Goal: Transaction & Acquisition: Subscribe to service/newsletter

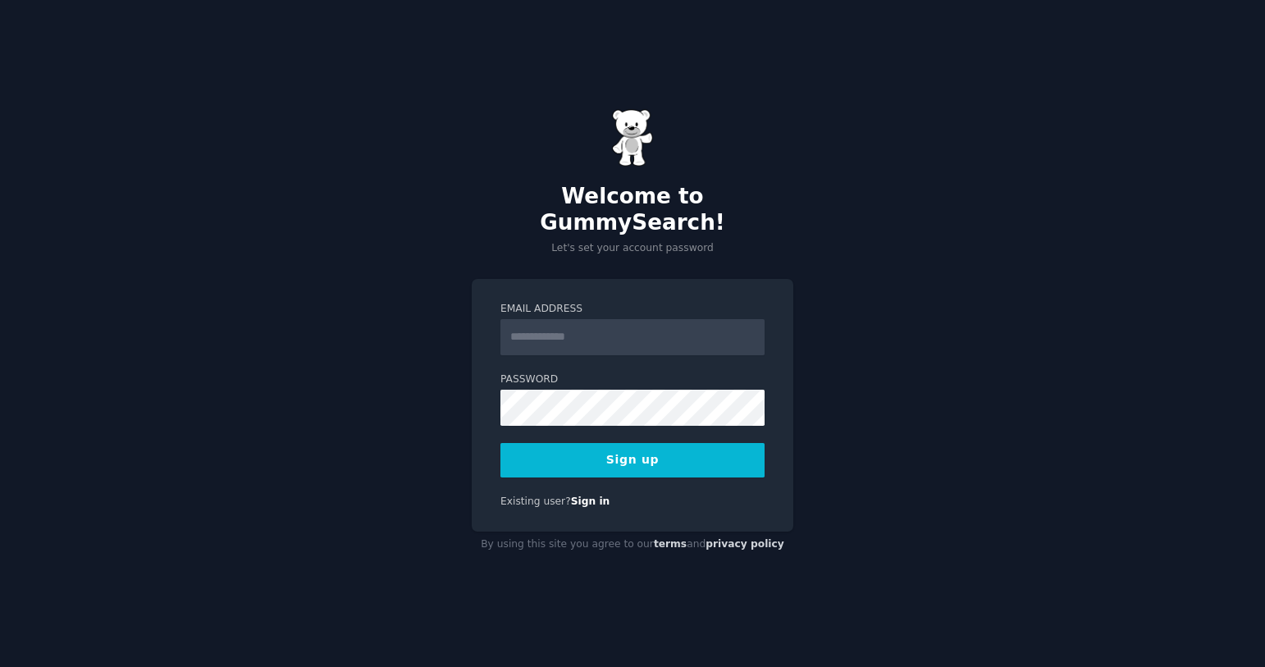
click at [602, 342] on form "Email Address Password Sign up" at bounding box center [632, 390] width 264 height 176
click at [587, 321] on input "Email Address" at bounding box center [632, 337] width 264 height 36
click at [592, 346] on form "Email Address Password 8 or more characters Alphanumeric characters No common p…" at bounding box center [632, 390] width 264 height 176
click at [601, 329] on input "Email Address" at bounding box center [632, 337] width 264 height 36
type input "**********"
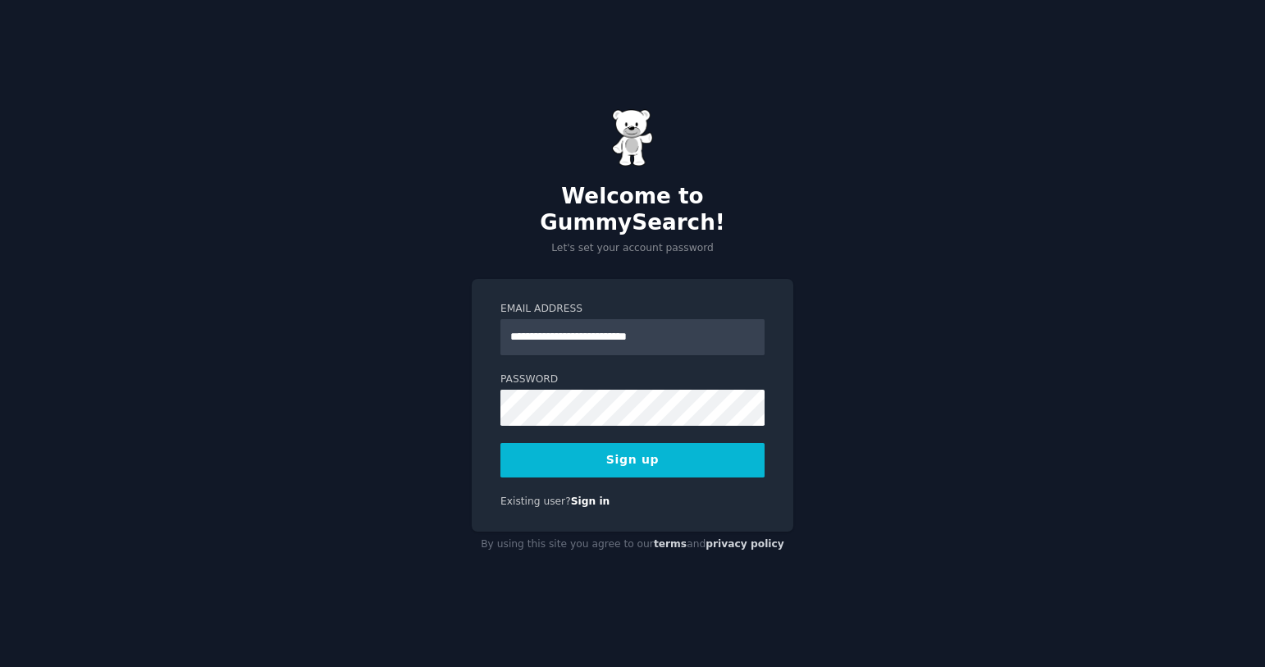
click at [591, 468] on div "**********" at bounding box center [633, 405] width 322 height 253
click at [593, 447] on button "Sign up" at bounding box center [632, 460] width 264 height 34
click at [408, 387] on div "**********" at bounding box center [632, 333] width 1265 height 667
click at [420, 383] on div "**********" at bounding box center [632, 333] width 1265 height 667
click at [500, 443] on button "Sign up" at bounding box center [632, 460] width 264 height 34
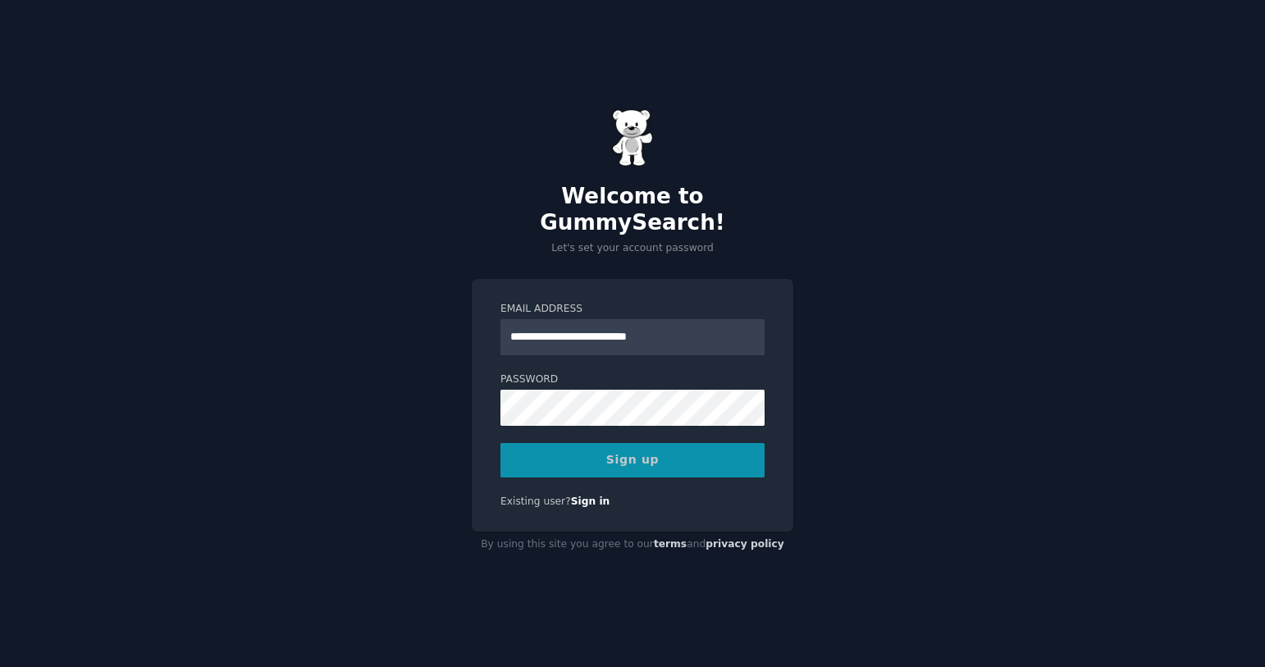
click at [970, 327] on div "**********" at bounding box center [632, 333] width 1265 height 667
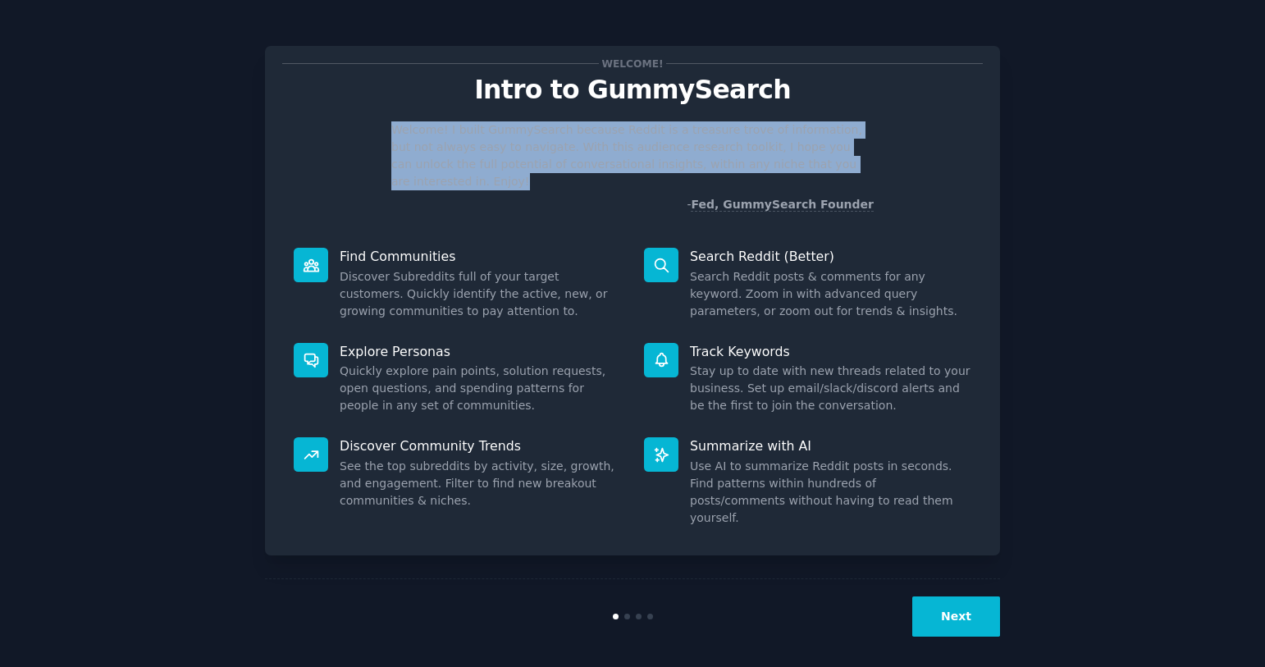
drag, startPoint x: 359, startPoint y: 127, endPoint x: 920, endPoint y: 159, distance: 562.0
click at [920, 159] on div "Welcome! I built GummySearch because Reddit is a treasure trove of information,…" at bounding box center [632, 167] width 701 height 92
click at [656, 157] on p "Welcome! I built GummySearch because Reddit is a treasure trove of information,…" at bounding box center [632, 155] width 482 height 69
click at [577, 112] on div at bounding box center [629, 101] width 142 height 30
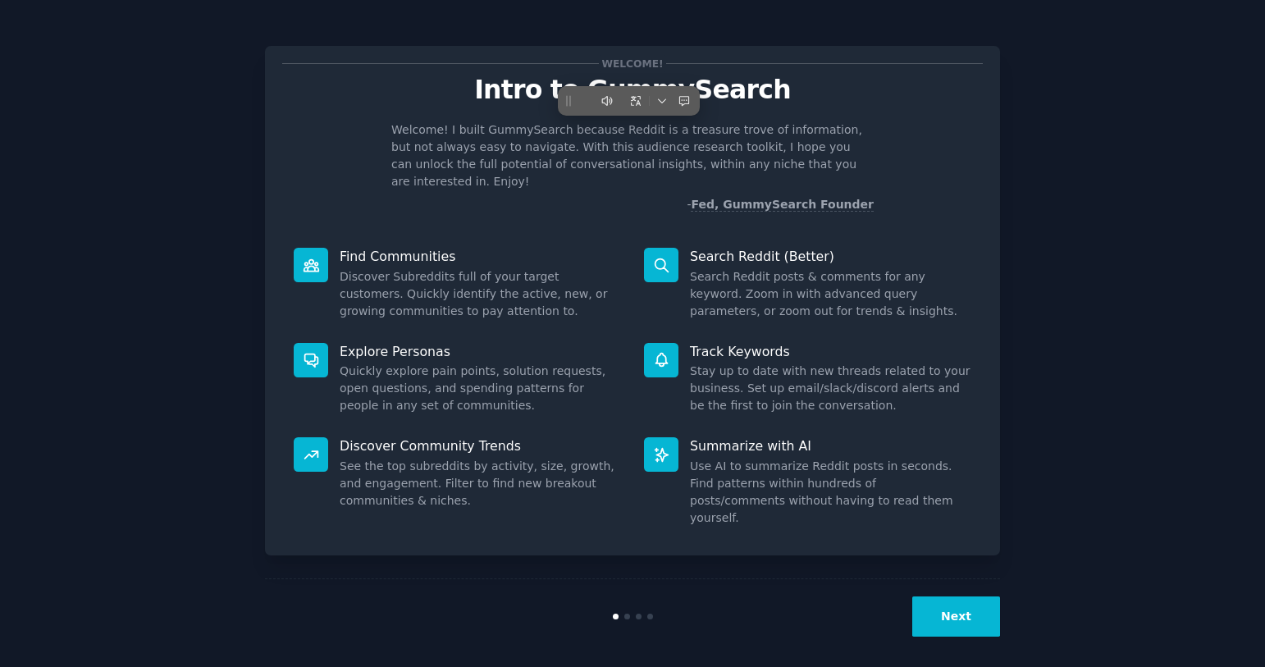
click at [605, 196] on p "- Fed, GummySearch Founder" at bounding box center [632, 204] width 482 height 17
drag, startPoint x: 605, startPoint y: 128, endPoint x: 646, endPoint y: 130, distance: 40.3
click at [646, 130] on p "Welcome! I built GummySearch because Reddit is a treasure trove of information,…" at bounding box center [632, 155] width 482 height 69
drag, startPoint x: 609, startPoint y: 132, endPoint x: 642, endPoint y: 130, distance: 33.7
click at [642, 130] on p "Welcome! I built GummySearch because Reddit is a treasure trove of information,…" at bounding box center [632, 155] width 482 height 69
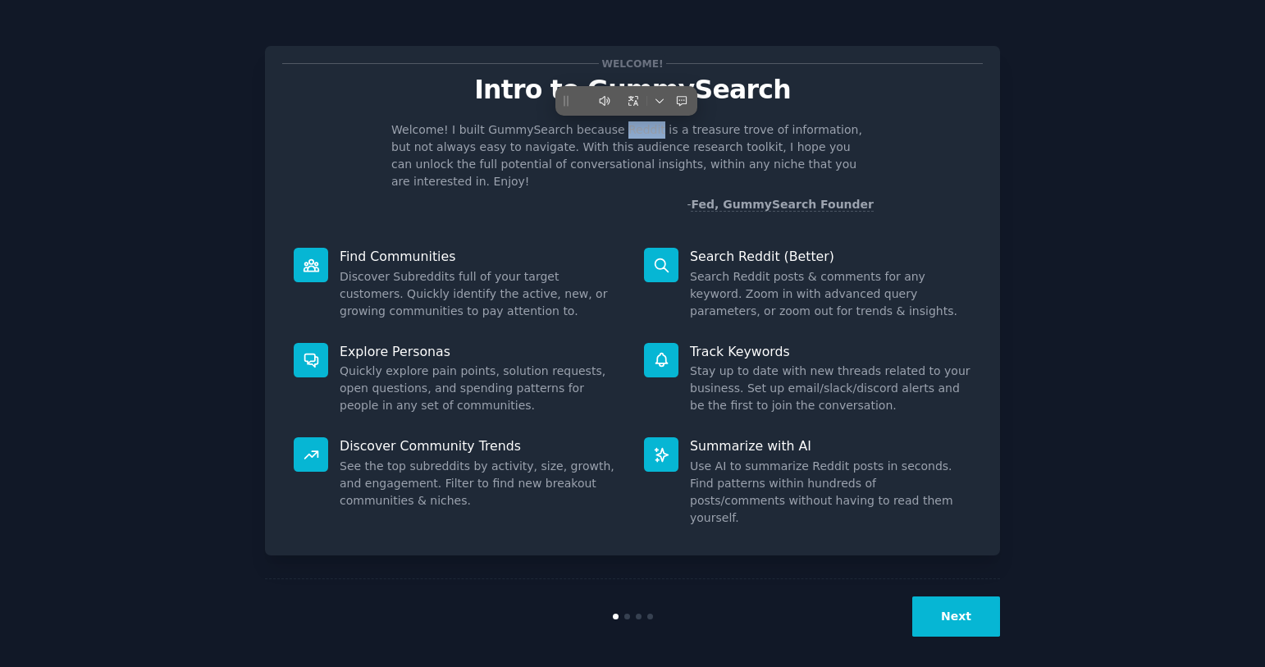
copy p "Reddit"
click at [972, 602] on button "Next" at bounding box center [956, 616] width 88 height 40
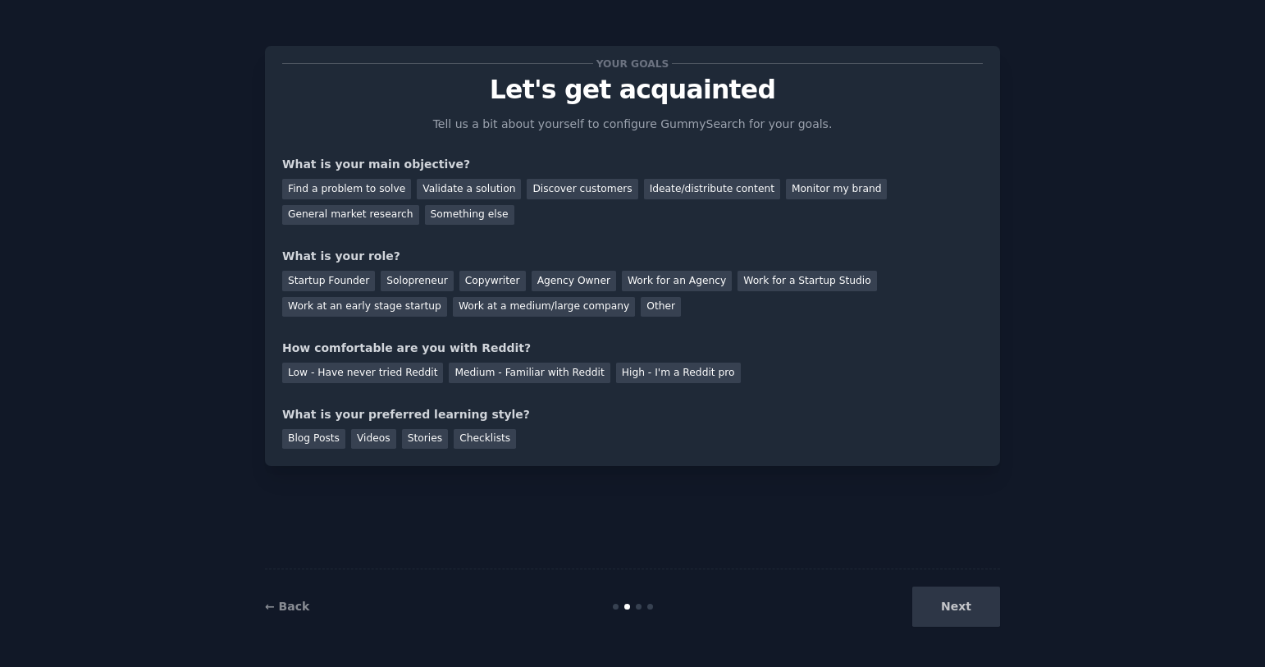
click at [1170, 289] on div "Your goals Let's get acquainted Tell us a bit about yourself to configure Gummy…" at bounding box center [632, 333] width 1219 height 621
click at [980, 611] on div "Next" at bounding box center [877, 607] width 245 height 40
click at [895, 493] on div "Your goals Let's get acquainted Tell us a bit about yourself to configure Gummy…" at bounding box center [632, 333] width 735 height 621
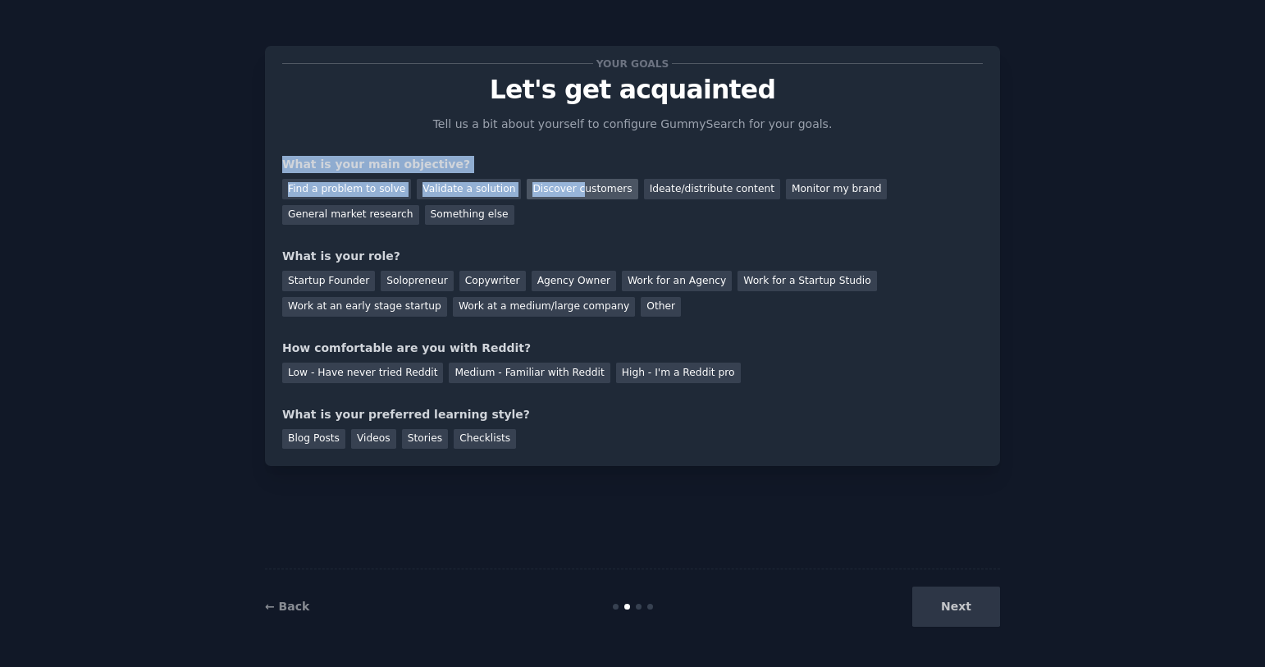
drag, startPoint x: 236, startPoint y: 139, endPoint x: 575, endPoint y: 195, distance: 343.4
click at [573, 194] on div "Your goals Let's get acquainted Tell us a bit about yourself to configure Gummy…" at bounding box center [632, 333] width 1219 height 621
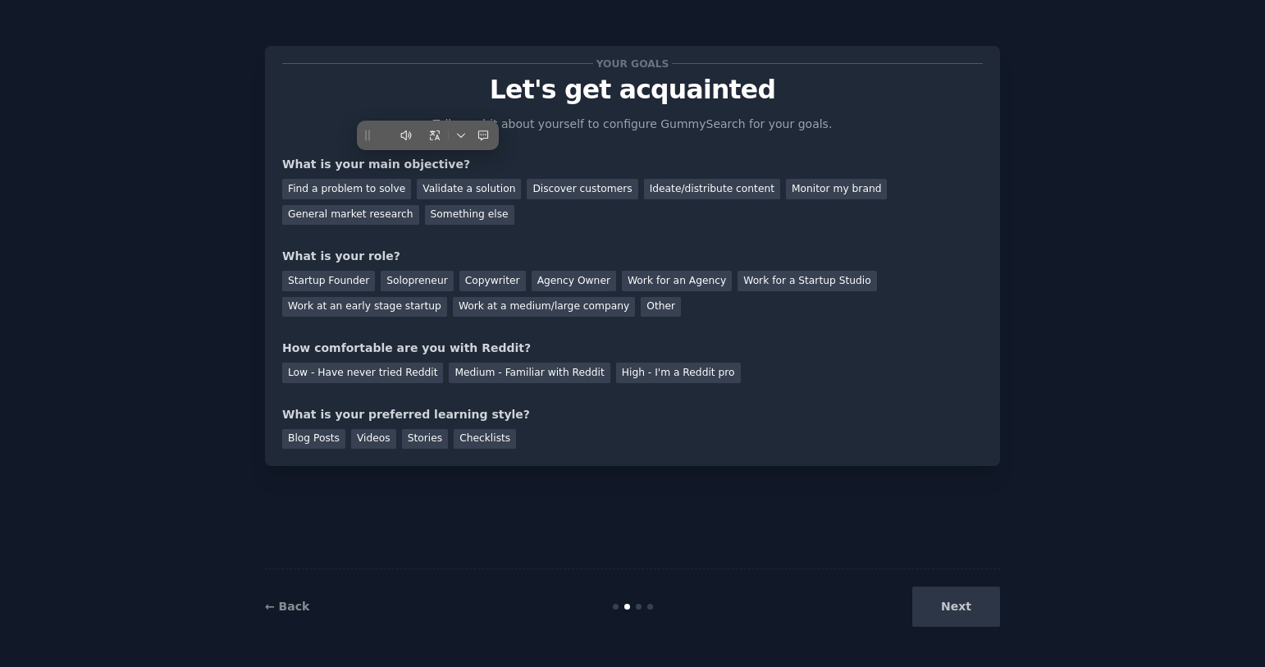
click at [642, 245] on div "Your goals Let's get acquainted Tell us a bit about yourself to configure Gummy…" at bounding box center [632, 256] width 701 height 386
click at [596, 208] on div "Find a problem to solve Validate a solution Discover customers Ideate/distribut…" at bounding box center [632, 199] width 701 height 52
click at [646, 196] on div "Ideate/distribute content" at bounding box center [712, 189] width 136 height 21
drag, startPoint x: 748, startPoint y: 212, endPoint x: 623, endPoint y: 190, distance: 127.5
click at [623, 190] on div "Find a problem to solve Validate a solution Discover customers Ideate/distribut…" at bounding box center [632, 199] width 701 height 52
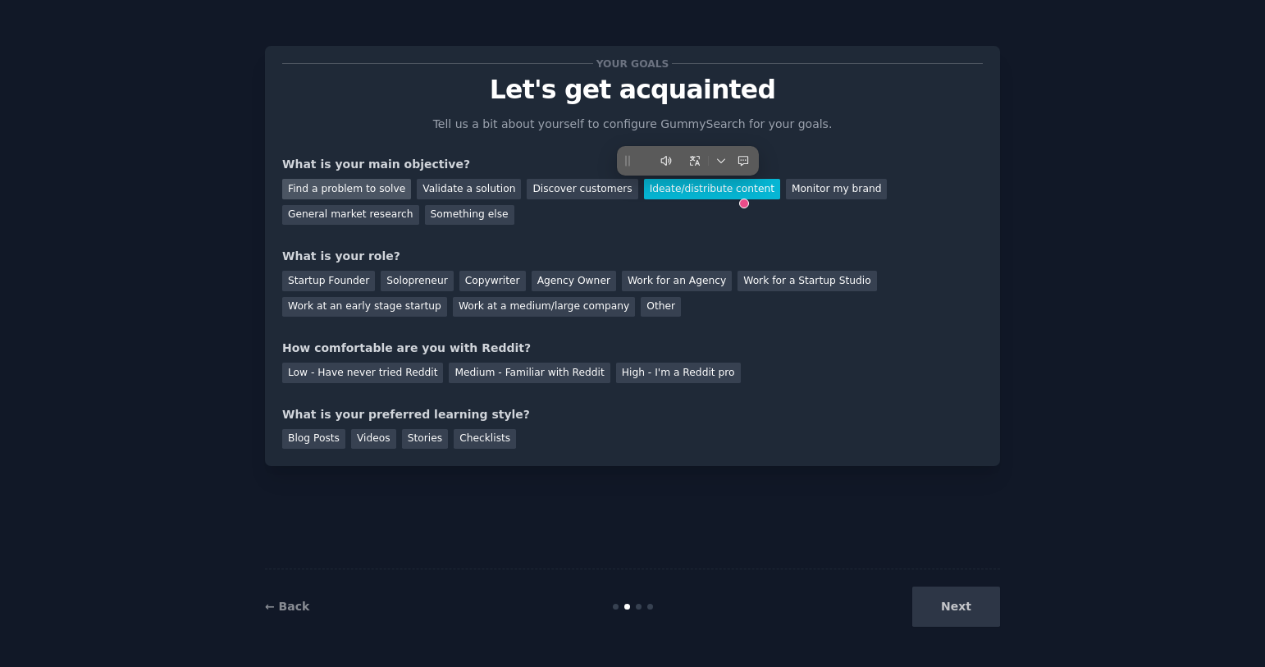
click at [333, 188] on div "Find a problem to solve" at bounding box center [346, 189] width 129 height 21
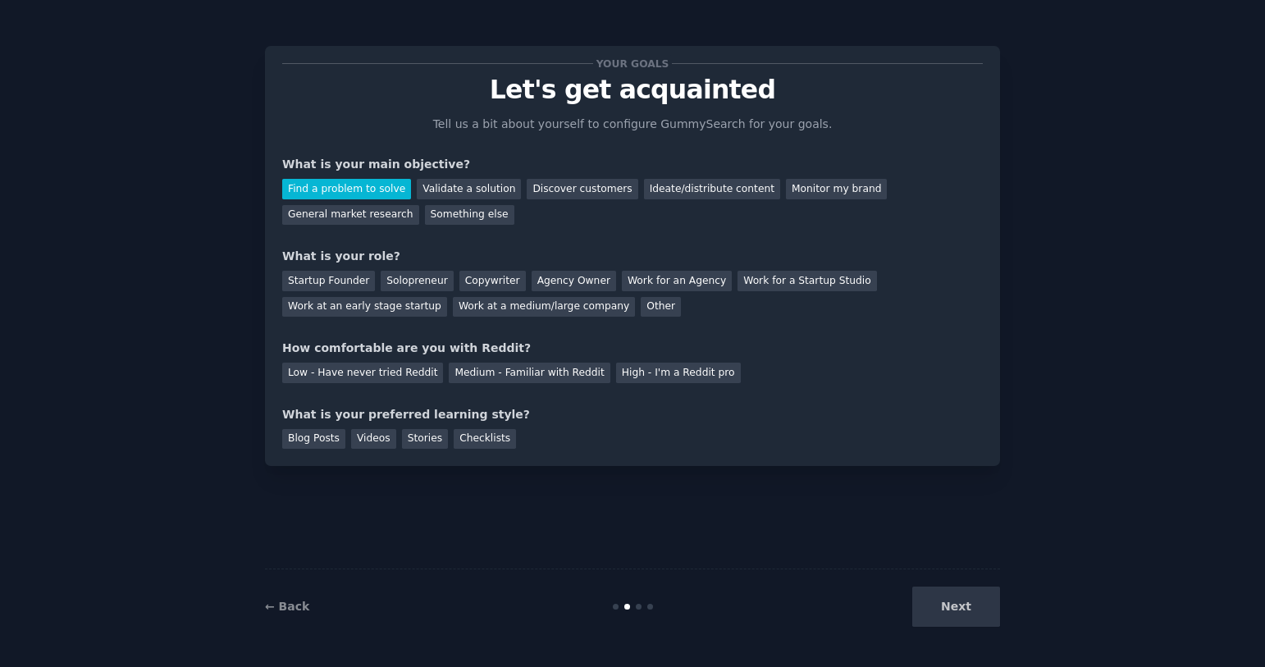
click at [539, 230] on div "Your goals Let's get acquainted Tell us a bit about yourself to configure Gummy…" at bounding box center [632, 256] width 701 height 386
click at [695, 195] on div "Ideate/distribute content" at bounding box center [712, 189] width 136 height 21
click at [710, 343] on div "How comfortable are you with Reddit?" at bounding box center [632, 348] width 701 height 17
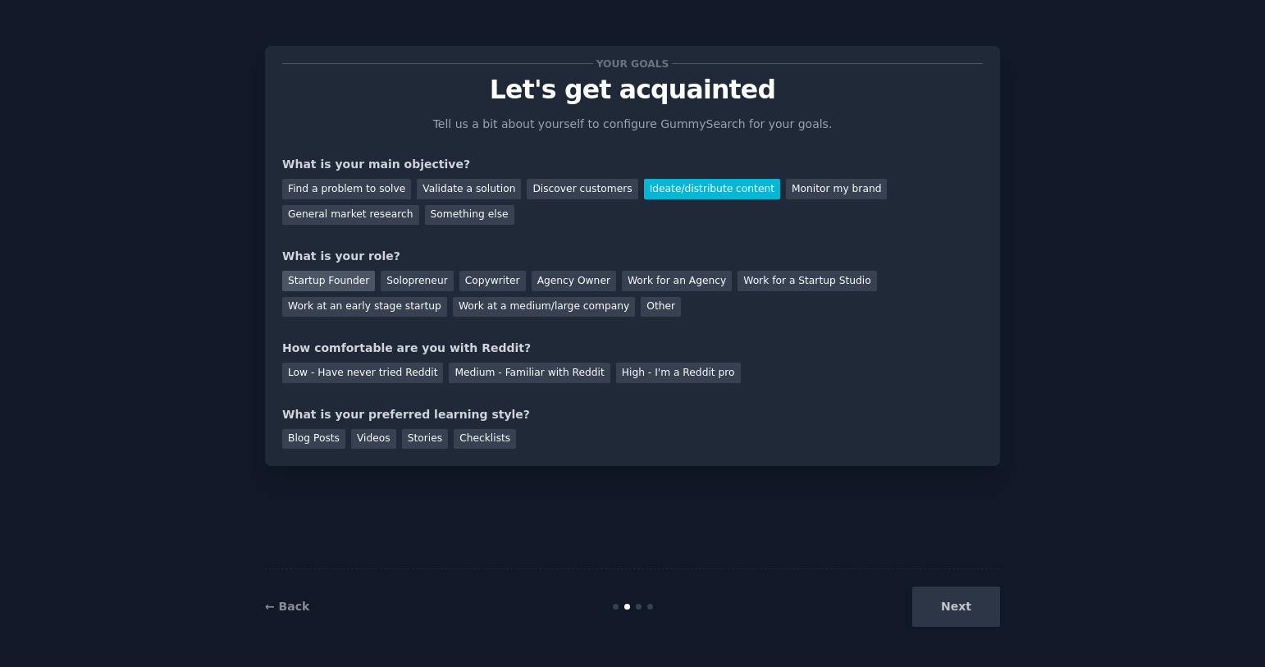
click at [334, 287] on div "Startup Founder" at bounding box center [328, 281] width 93 height 21
click at [662, 427] on div "Blog Posts Videos Stories Checklists" at bounding box center [632, 436] width 701 height 26
click at [399, 380] on div "Low - Have never tried Reddit" at bounding box center [362, 373] width 161 height 21
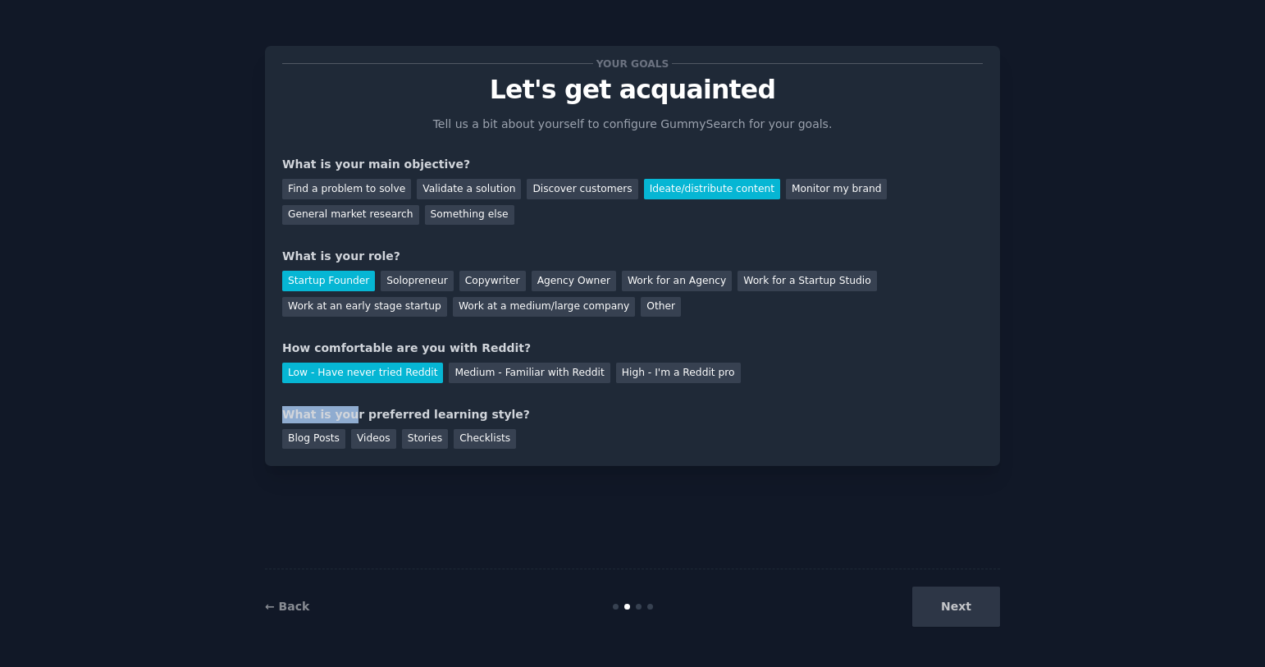
drag, startPoint x: 344, startPoint y: 415, endPoint x: 535, endPoint y: 398, distance: 191.9
click at [535, 398] on div "Your goals Let's get acquainted Tell us a bit about yourself to configure Gummy…" at bounding box center [632, 256] width 701 height 386
click at [285, 439] on div "Blog Posts" at bounding box center [313, 439] width 63 height 21
click at [410, 429] on div "Stories" at bounding box center [425, 439] width 46 height 21
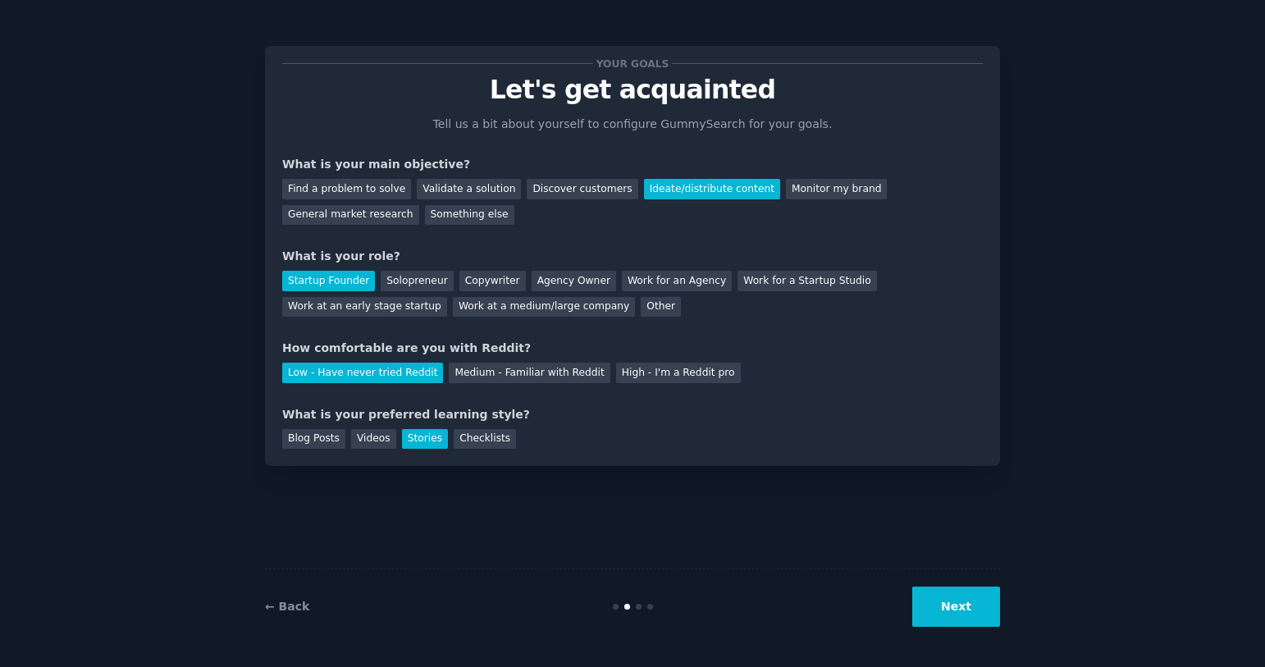
click at [679, 453] on div "Your goals Let's get acquainted Tell us a bit about yourself to configure Gummy…" at bounding box center [632, 256] width 735 height 420
click at [934, 613] on button "Next" at bounding box center [956, 607] width 88 height 40
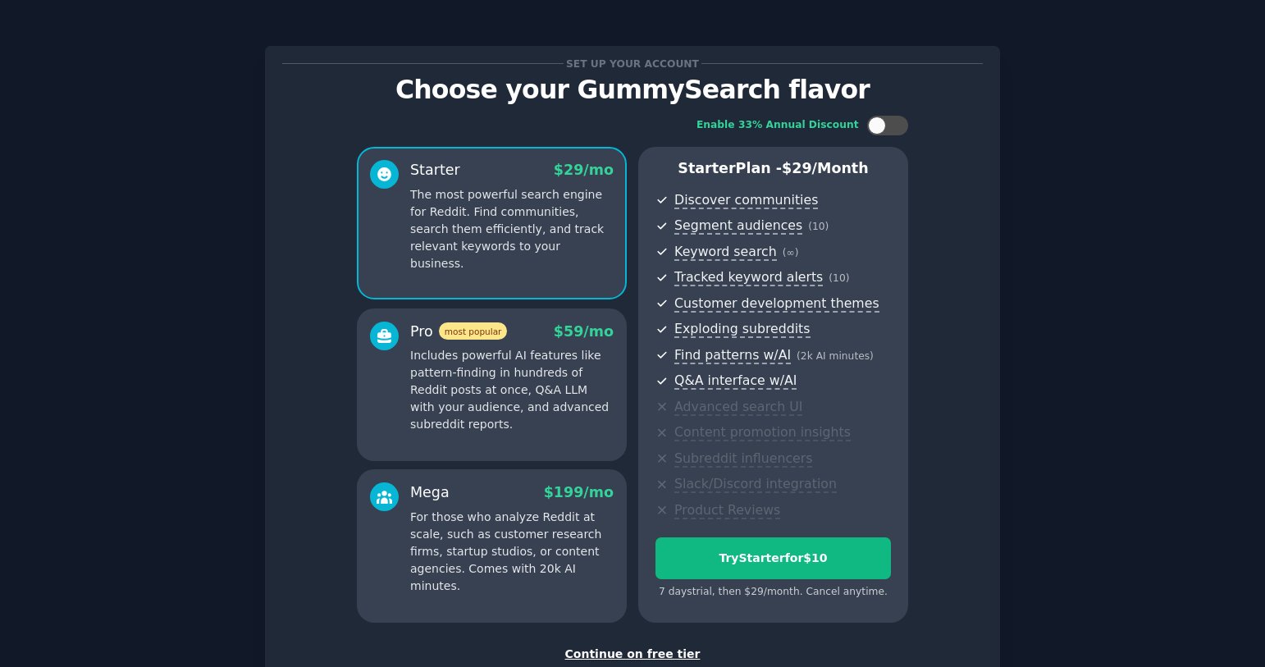
click at [980, 303] on div "Enable 33% Annual Discount Starter $ 29 /mo The most powerful search engine for…" at bounding box center [632, 369] width 701 height 530
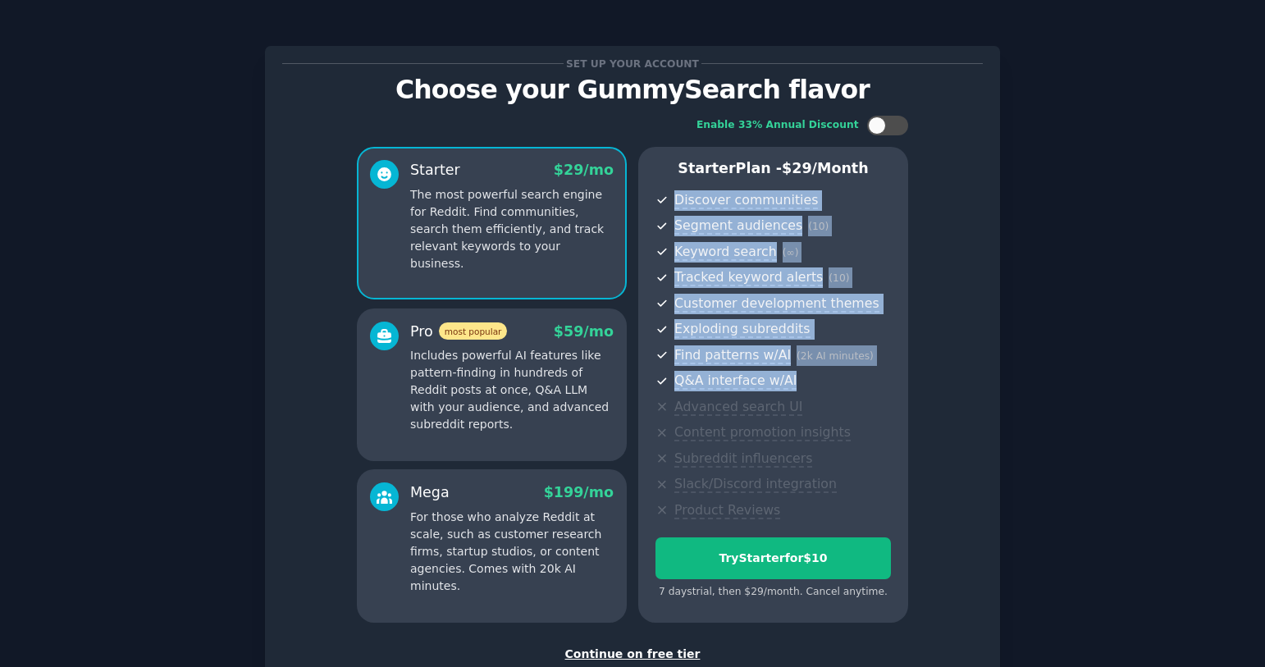
drag, startPoint x: 654, startPoint y: 185, endPoint x: 827, endPoint y: 381, distance: 261.5
click at [827, 381] on div "Starter Plan - $ 29 /month Discover communities Segment audiences ( 10 ) Keywor…" at bounding box center [773, 385] width 270 height 476
click at [789, 164] on div at bounding box center [778, 170] width 121 height 21
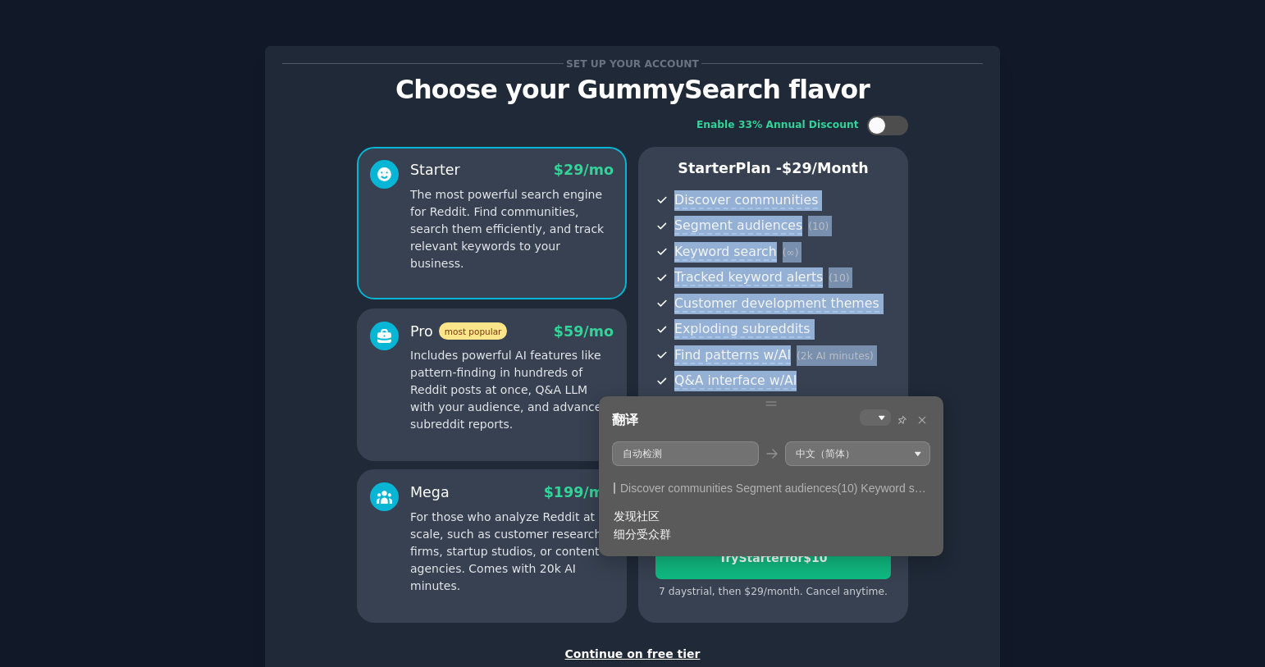
drag, startPoint x: 756, startPoint y: 446, endPoint x: 953, endPoint y: 221, distance: 299.4
click at [953, 221] on body "Set up your account Choose your GummySearch flavor Enable 33% Annual Discount S…" at bounding box center [632, 333] width 1265 height 667
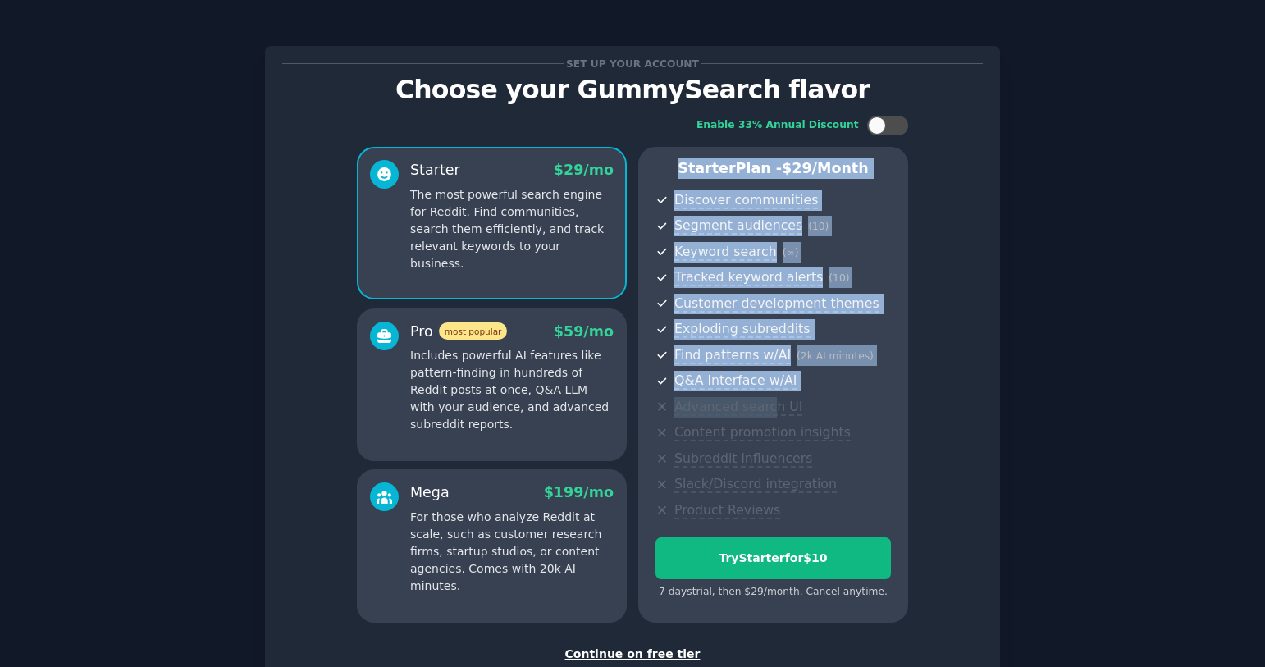
drag, startPoint x: 763, startPoint y: 411, endPoint x: 946, endPoint y: 137, distance: 329.5
click at [946, 137] on div "Enable 33% Annual Discount Starter $ 29 /mo The most powerful search engine for…" at bounding box center [632, 369] width 701 height 530
click at [1055, 340] on div "Set up your account Choose your GummySearch flavor Enable 33% Annual Discount S…" at bounding box center [632, 389] width 1219 height 733
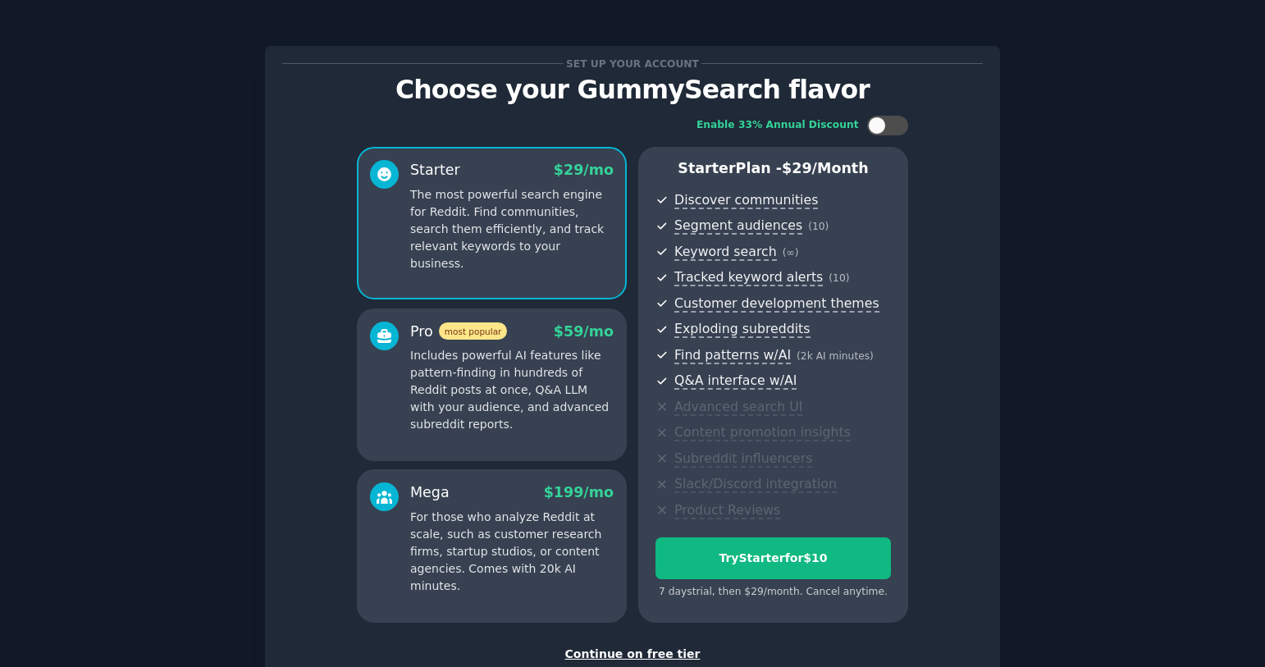
click at [972, 386] on div "Enable 33% Annual Discount Starter $ 29 /mo The most powerful search engine for…" at bounding box center [632, 369] width 701 height 530
click at [926, 457] on div "Enable 33% Annual Discount Starter $ 29 /mo The most powerful search engine for…" at bounding box center [632, 369] width 701 height 530
click at [952, 497] on div "Enable 33% Annual Discount Starter $ 29 /mo The most powerful search engine for…" at bounding box center [632, 369] width 701 height 530
click at [998, 137] on div "Set up your account Choose your GummySearch flavor Enable 33% Annual Discount S…" at bounding box center [632, 389] width 1219 height 733
